Goal: Manage account settings

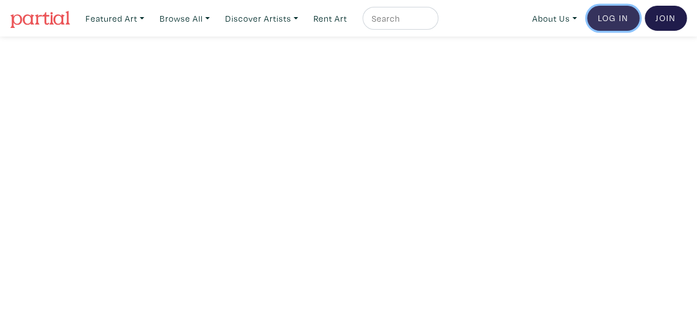
click at [621, 18] on link "Log In" at bounding box center [613, 18] width 52 height 25
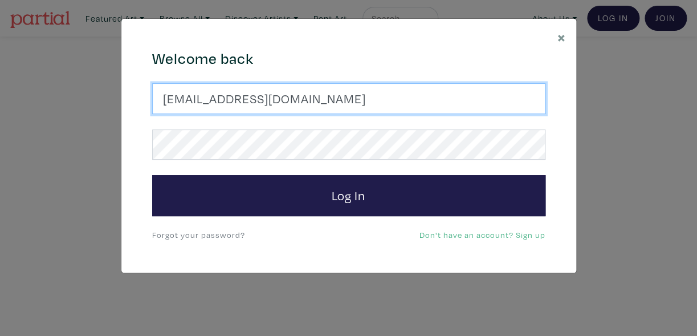
click at [324, 103] on input "strtistx@gmail.com" at bounding box center [348, 98] width 393 height 31
type input "s"
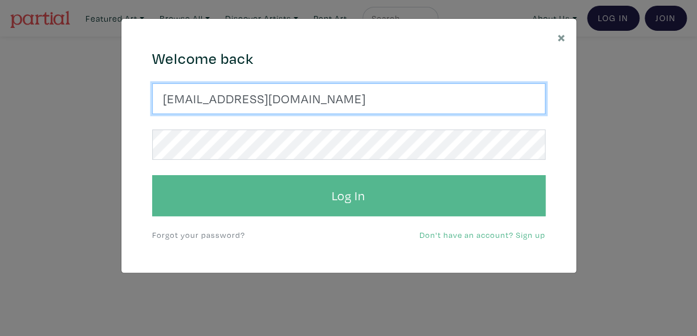
type input "abulkarimsara@hotmail.com"
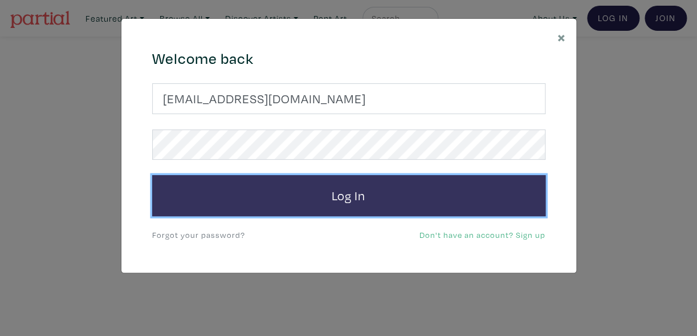
click at [232, 188] on button "Log In" at bounding box center [348, 195] width 393 height 41
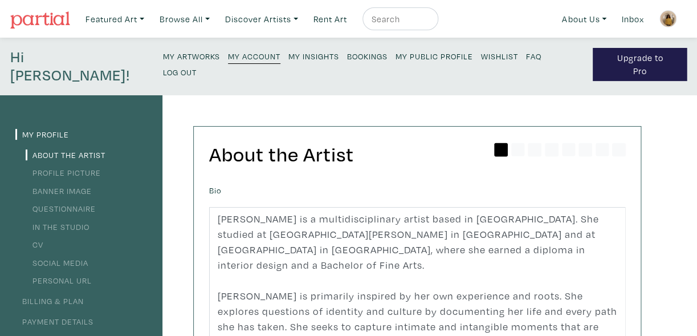
click at [396, 55] on small "My Public Profile" at bounding box center [435, 56] width 78 height 11
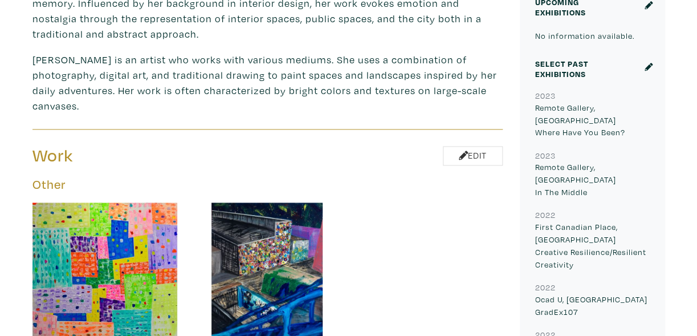
scroll to position [462, 0]
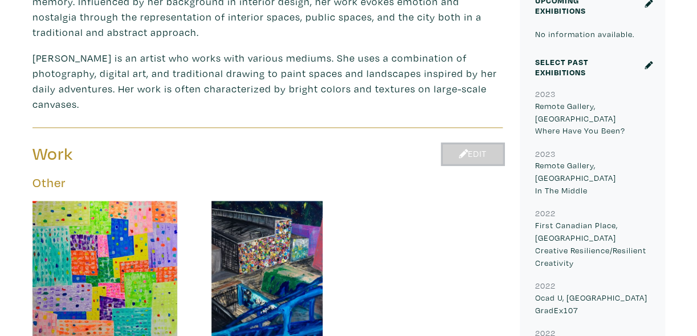
click at [457, 144] on link "Edit" at bounding box center [473, 154] width 60 height 20
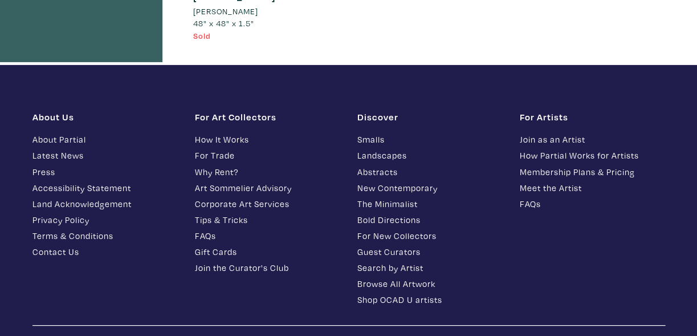
scroll to position [1306, 0]
